Goal: Transaction & Acquisition: Purchase product/service

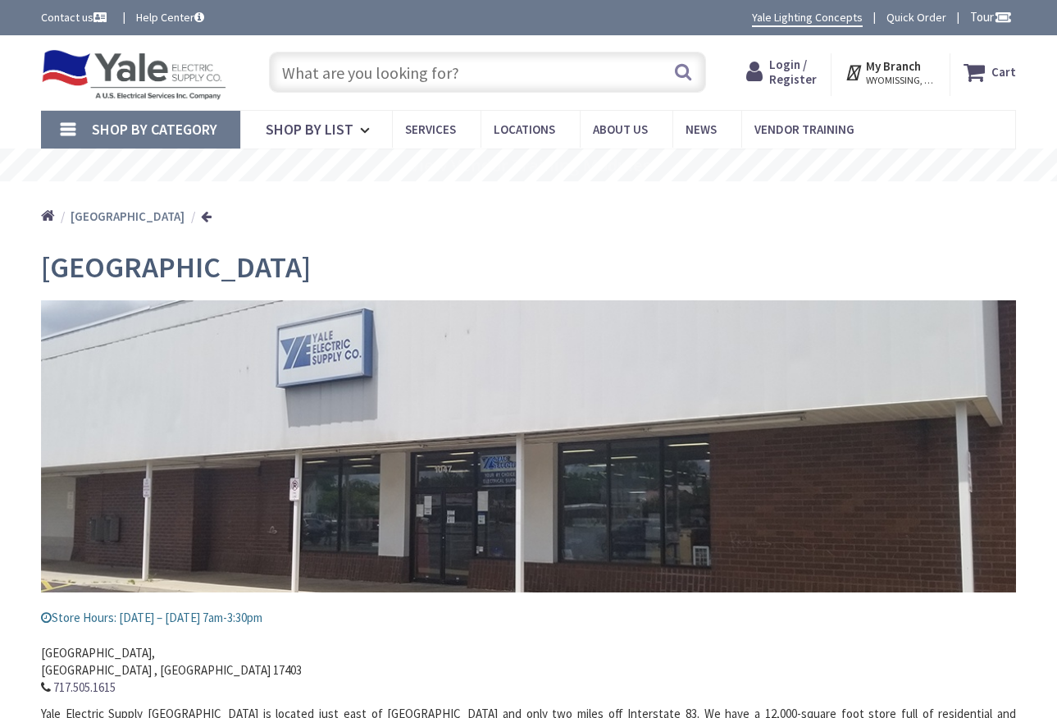
click at [479, 74] on input "text" at bounding box center [487, 72] width 437 height 41
click at [65, 130] on link "Shop By Category" at bounding box center [140, 130] width 199 height 38
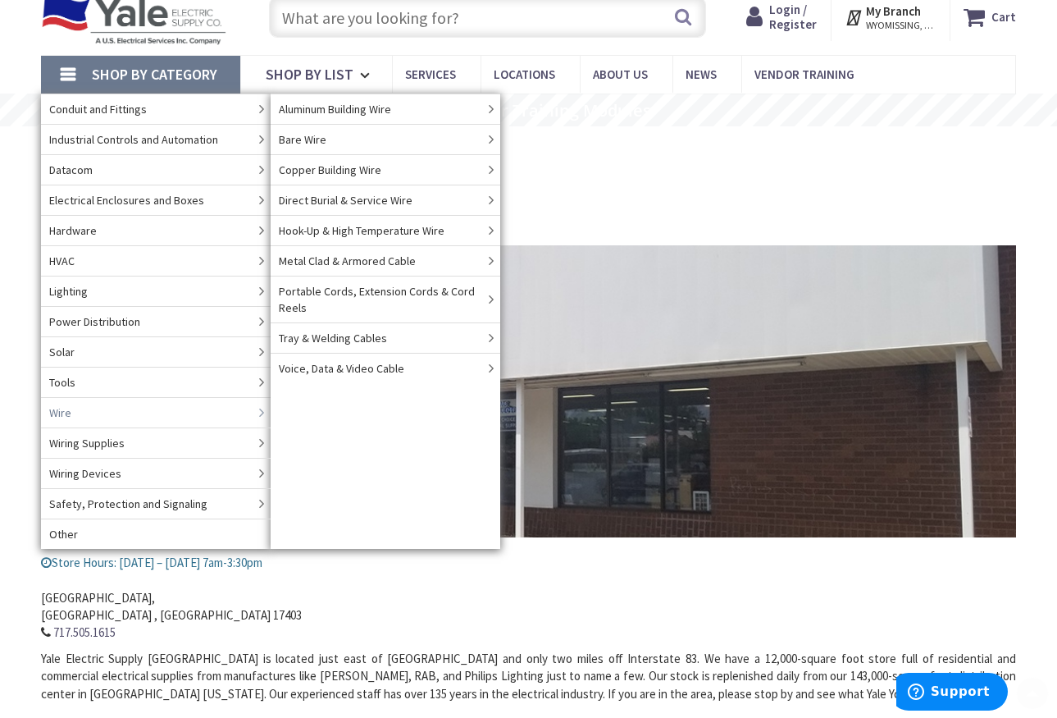
scroll to position [54, 0]
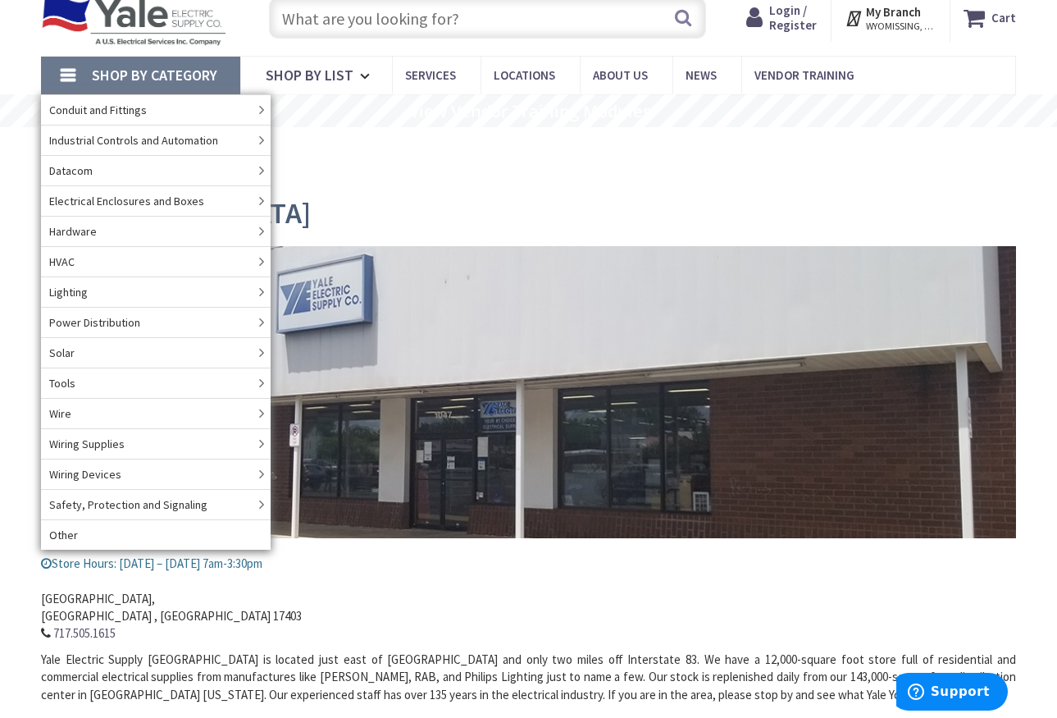
click at [463, 17] on input "text" at bounding box center [487, 18] width 437 height 41
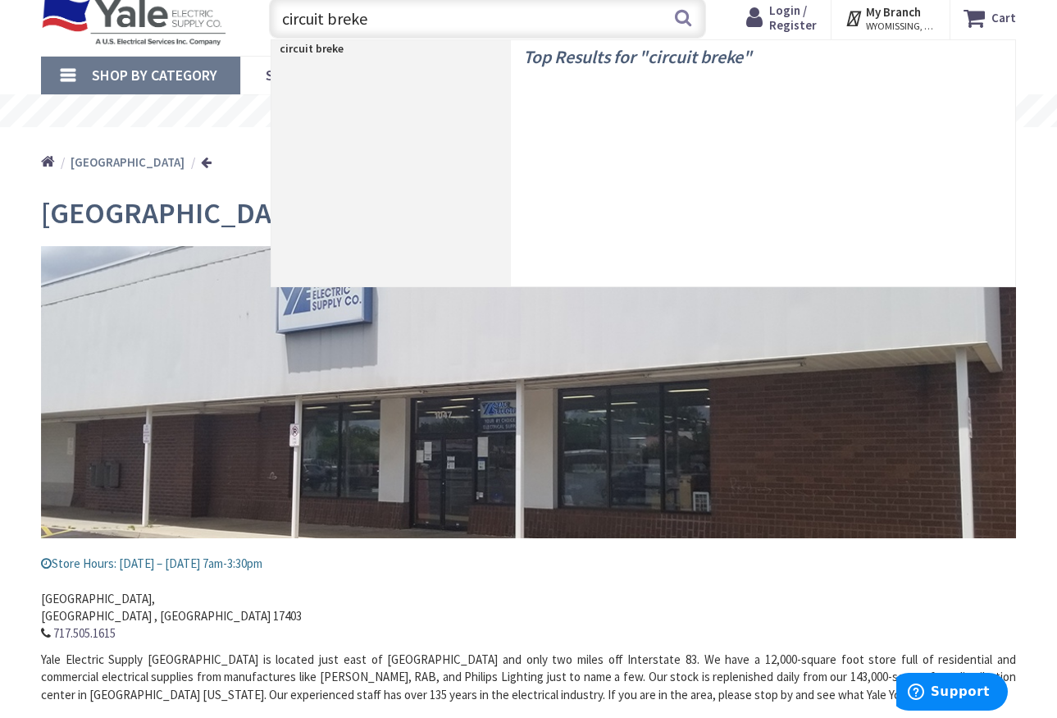
type input "circuit breker"
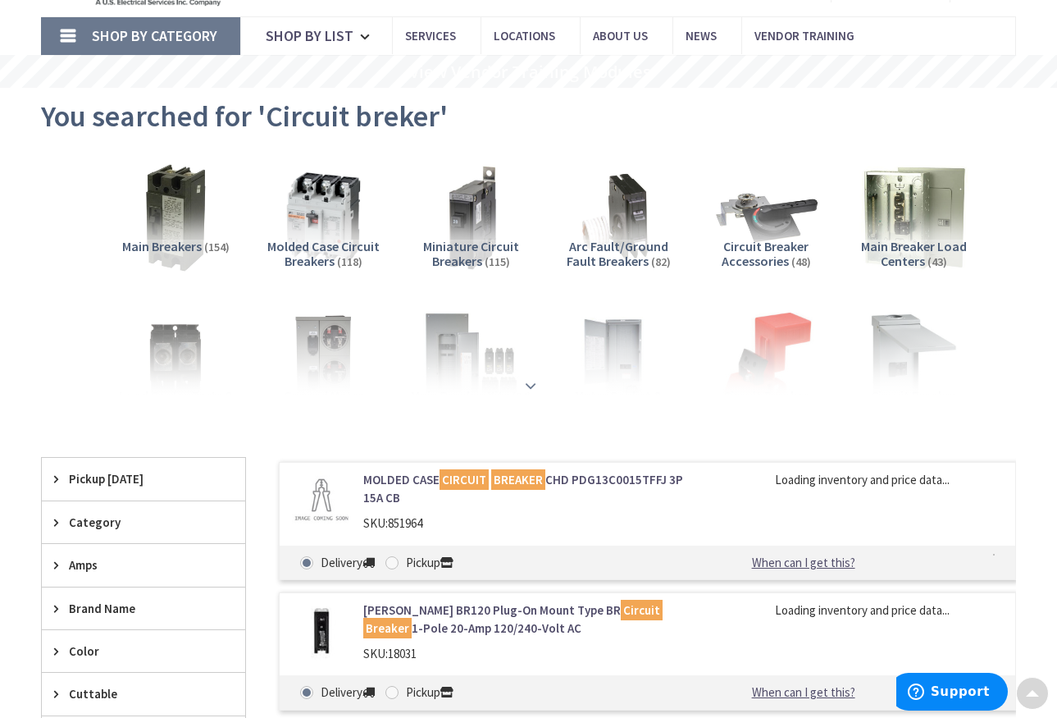
scroll to position [96, 0]
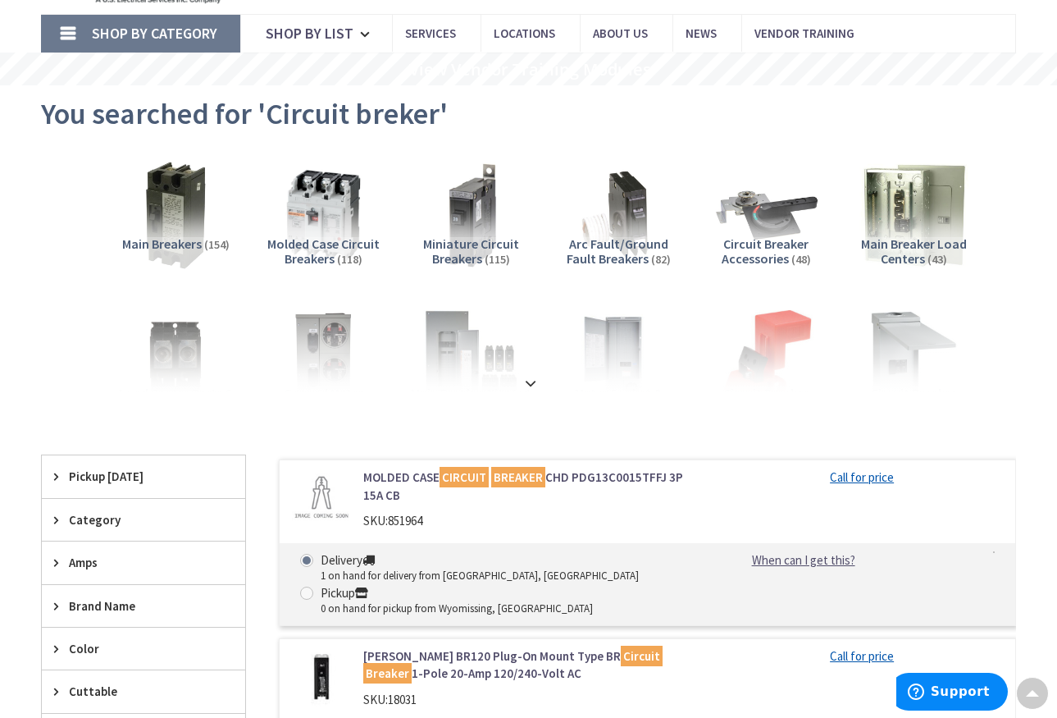
drag, startPoint x: 607, startPoint y: 242, endPoint x: 662, endPoint y: 259, distance: 57.6
click at [608, 243] on span "Arc Fault/Ground Fault Breakers" at bounding box center [618, 250] width 102 height 31
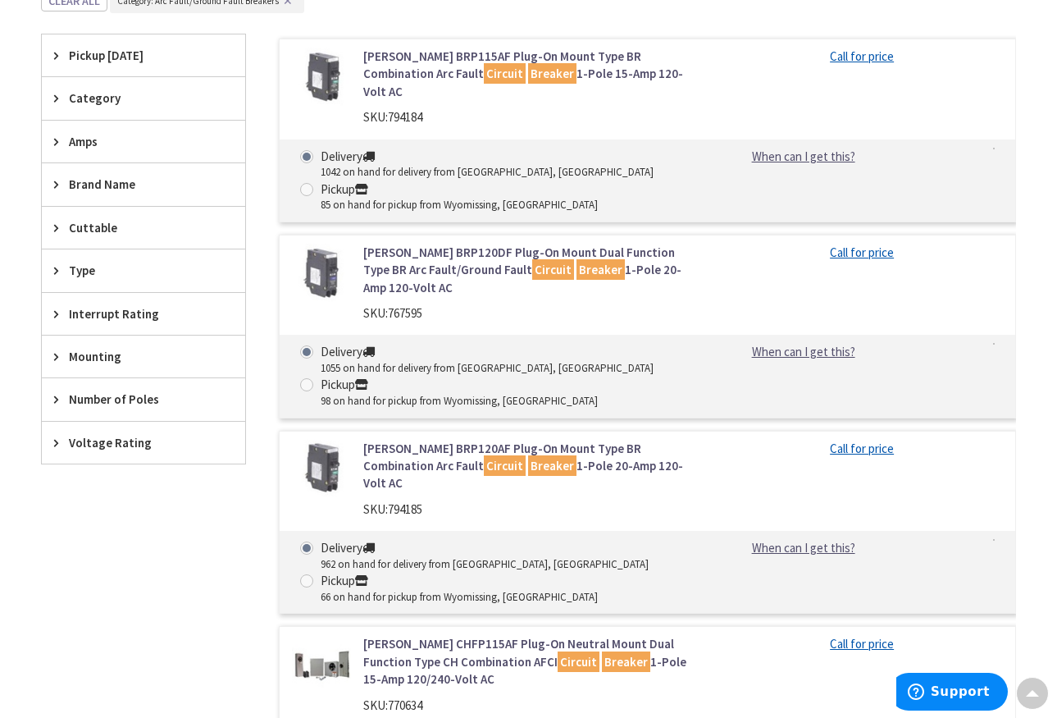
scroll to position [527, 0]
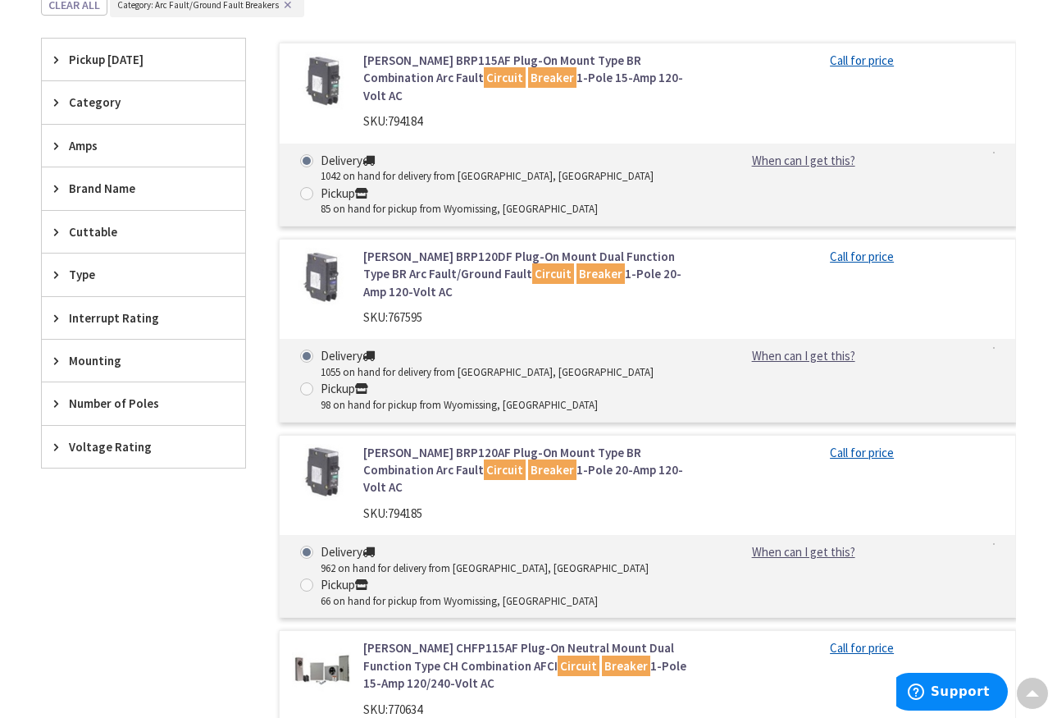
click at [60, 184] on icon at bounding box center [60, 188] width 12 height 12
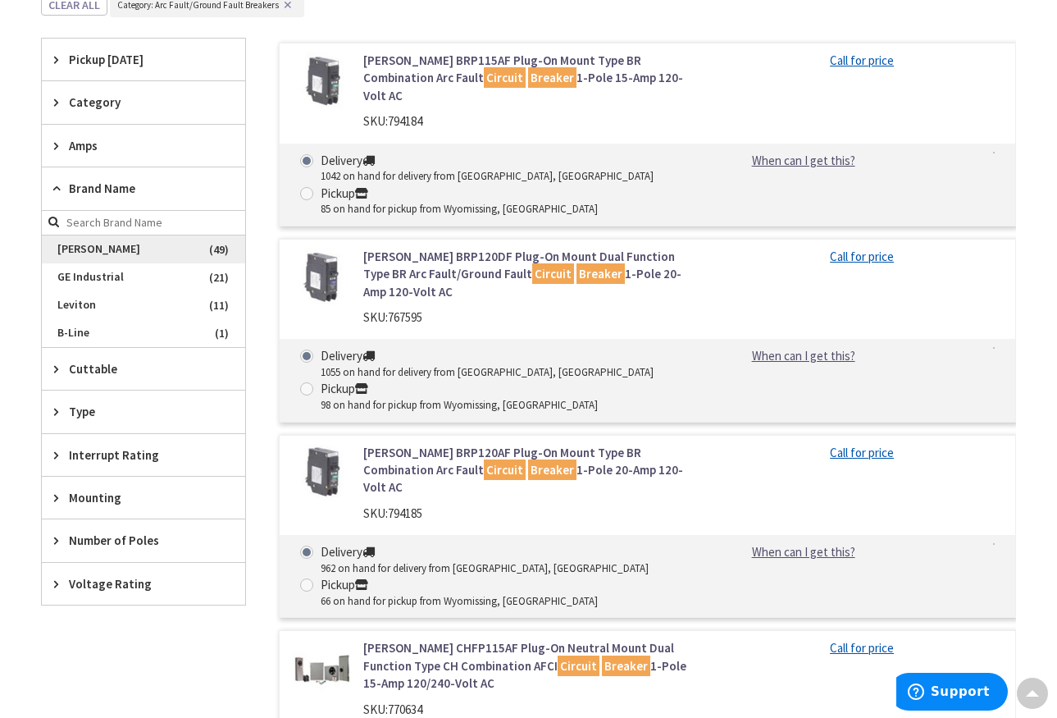
click at [72, 246] on span "[PERSON_NAME]" at bounding box center [143, 249] width 203 height 28
click at [51, 405] on div "Type" at bounding box center [143, 411] width 203 height 42
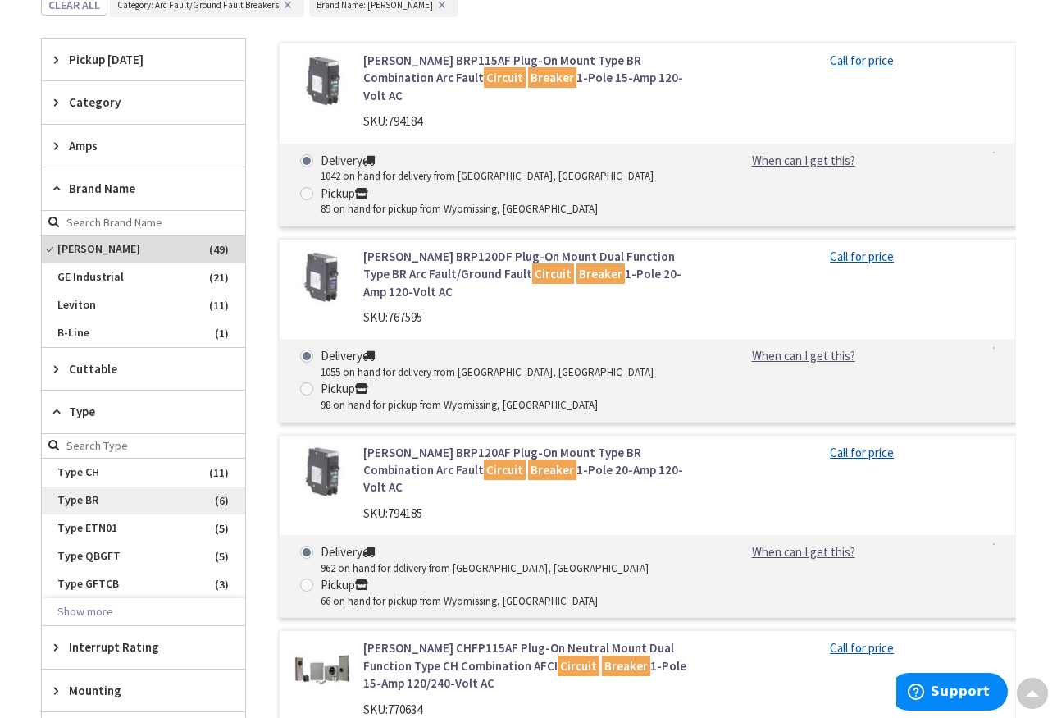
click at [80, 498] on span "Type BR" at bounding box center [143, 500] width 203 height 28
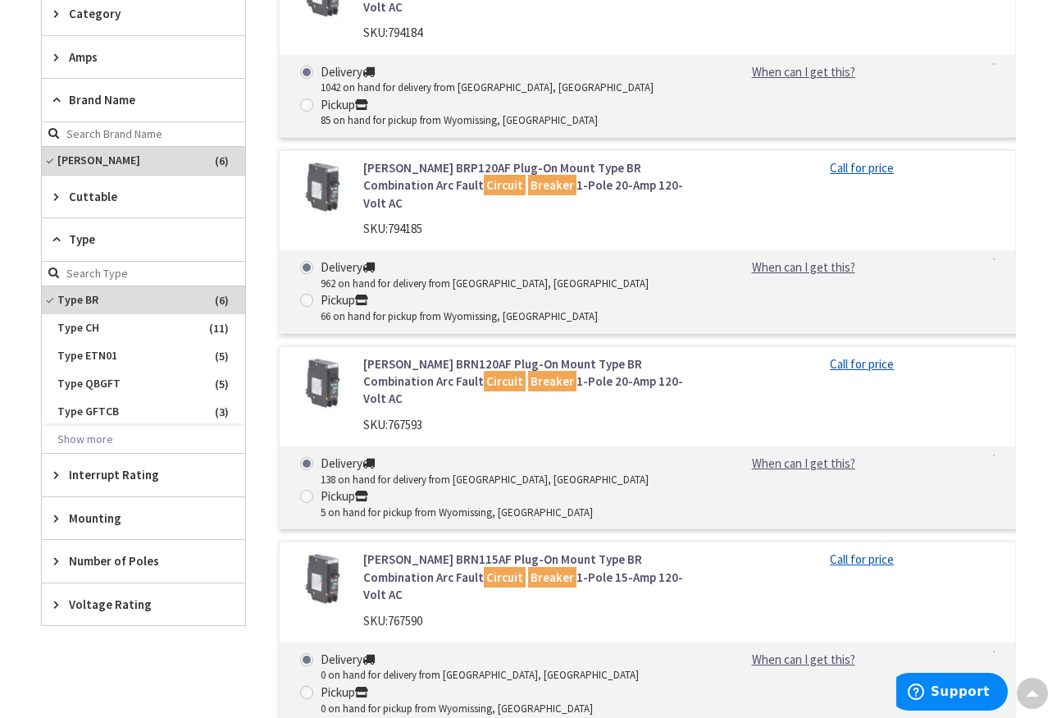
click at [61, 555] on icon at bounding box center [60, 561] width 12 height 12
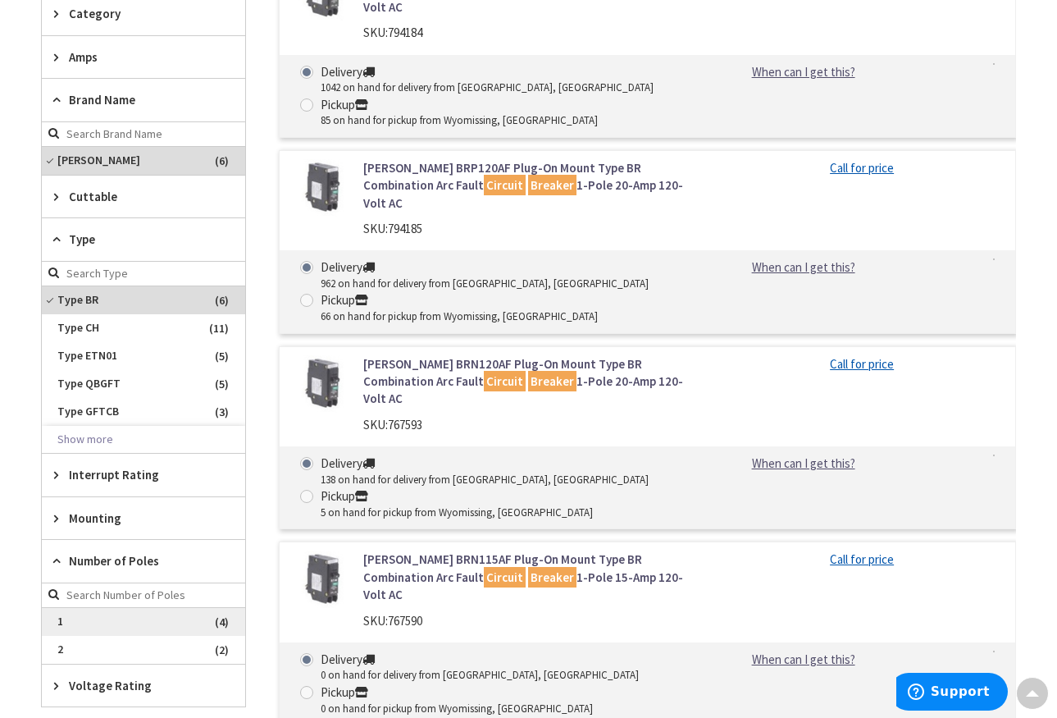
click at [73, 610] on span "1" at bounding box center [143, 622] width 203 height 28
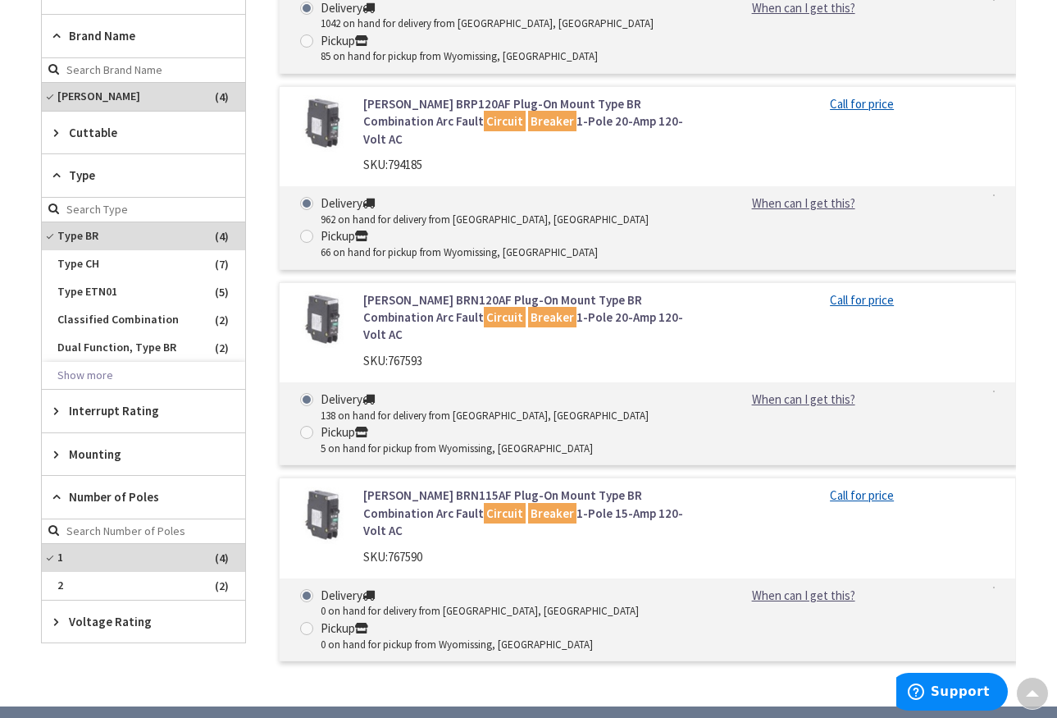
scroll to position [595, 0]
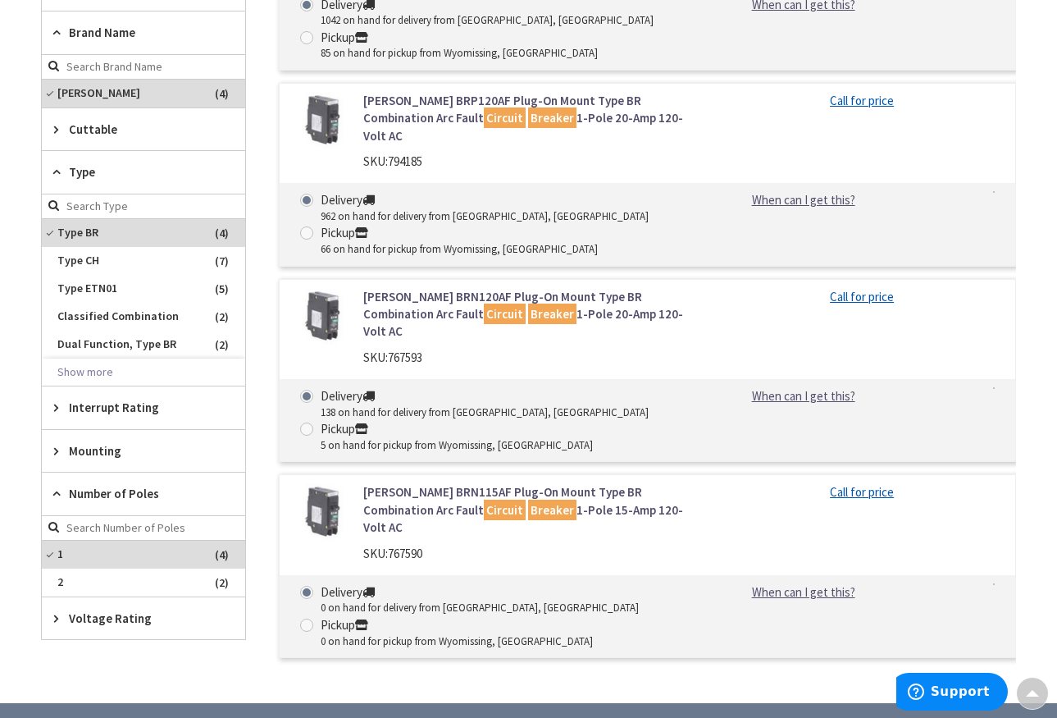
click at [27, 536] on main "You searched for 'Circuit breker' View Subcategories Arc Fault/Ground Fault Bre…" at bounding box center [528, 145] width 1057 height 1116
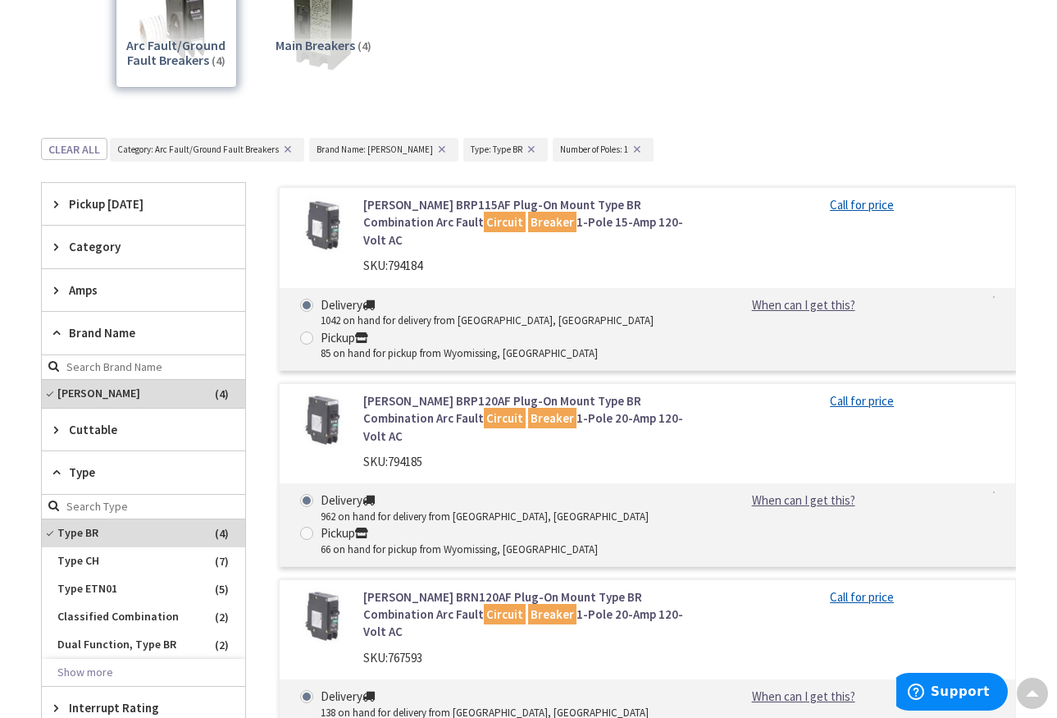
scroll to position [292, 0]
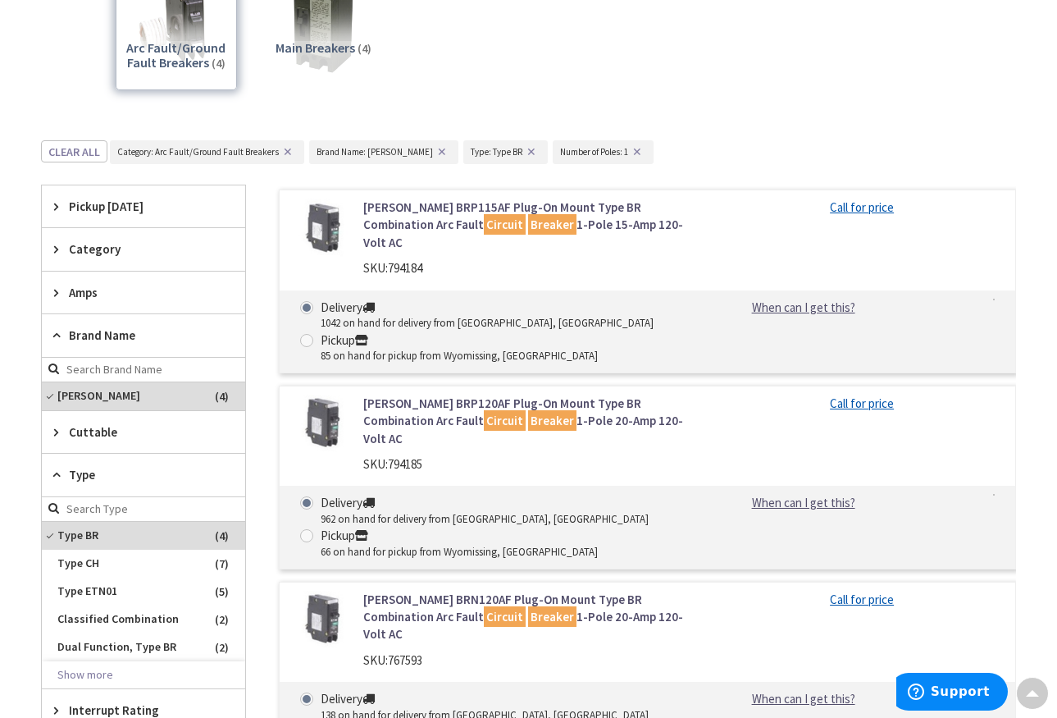
click at [71, 289] on span "Amps" at bounding box center [136, 292] width 134 height 17
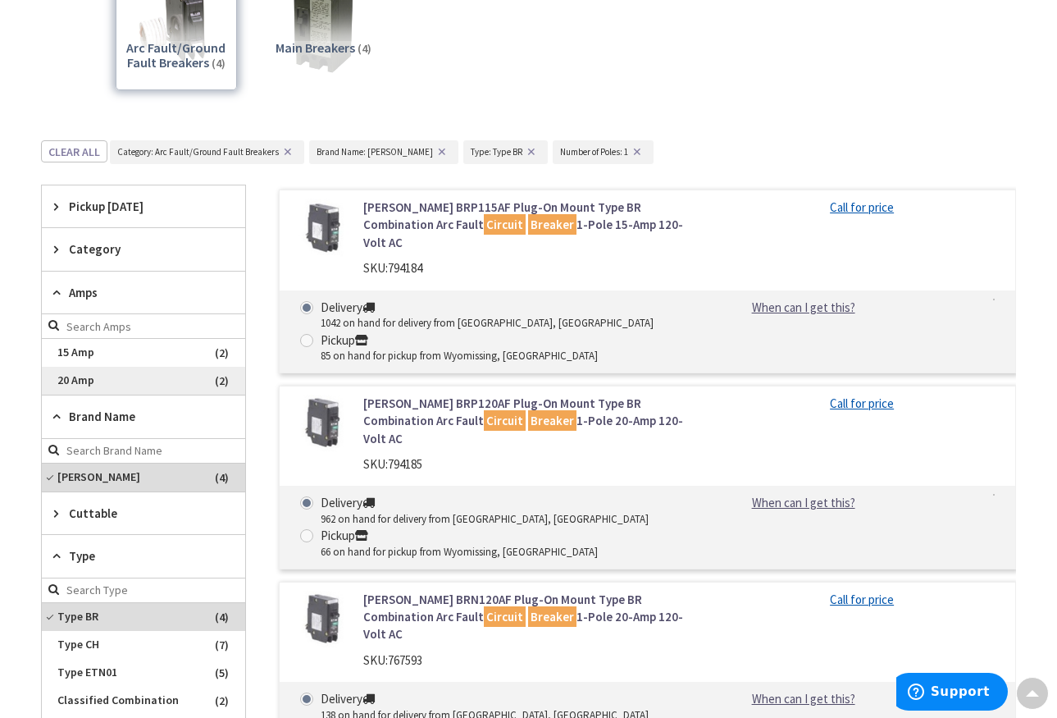
click at [82, 381] on span "20 Amp" at bounding box center [143, 381] width 203 height 28
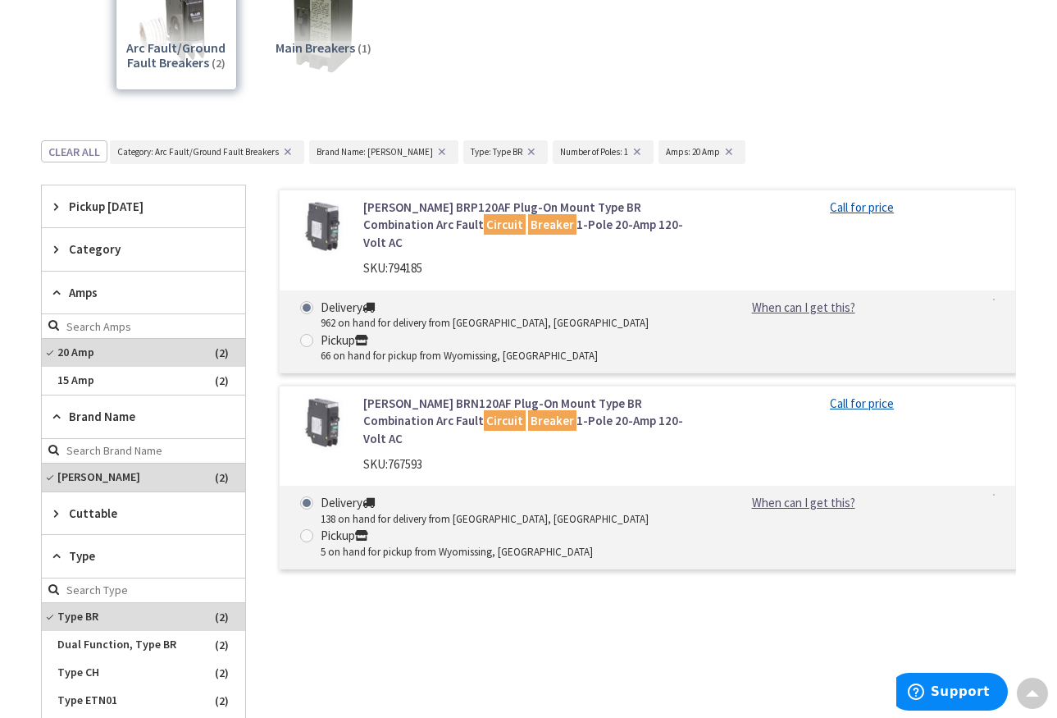
click at [30, 326] on main "You searched for 'Circuit breker' View Subcategories Arc Fault/Ground Fault Bre…" at bounding box center [528, 474] width 1057 height 1171
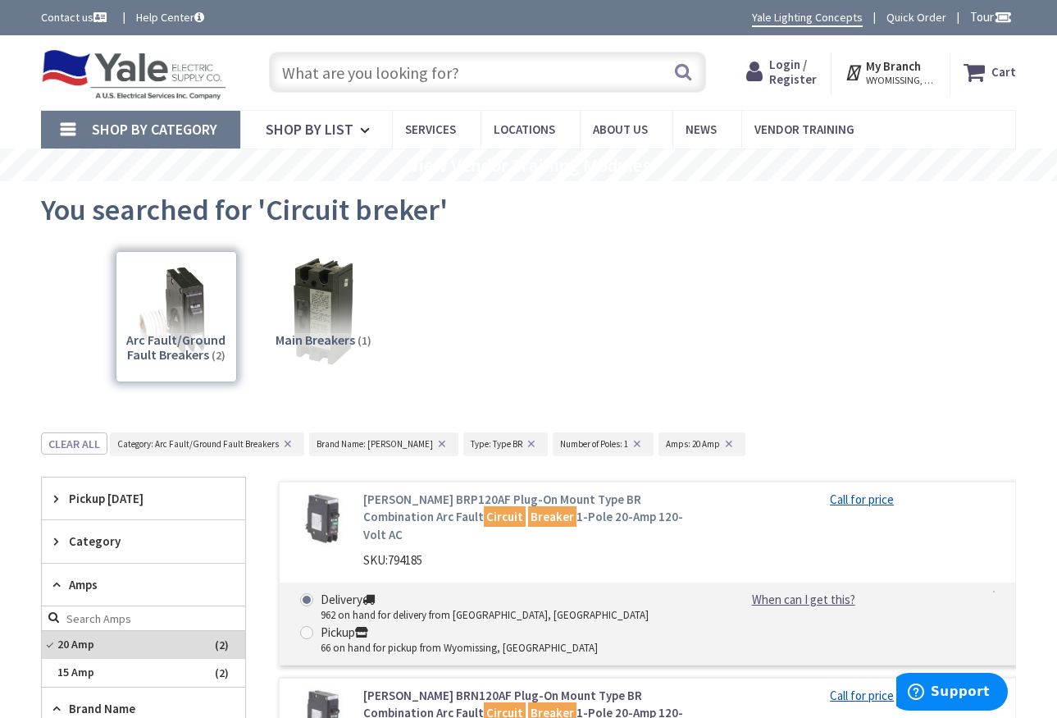
scroll to position [0, 0]
